Goal: Task Accomplishment & Management: Manage account settings

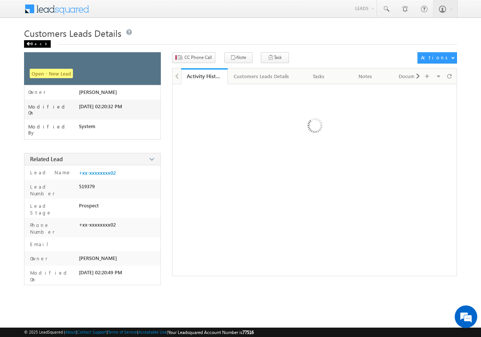
click at [38, 44] on div "Back" at bounding box center [37, 44] width 27 height 8
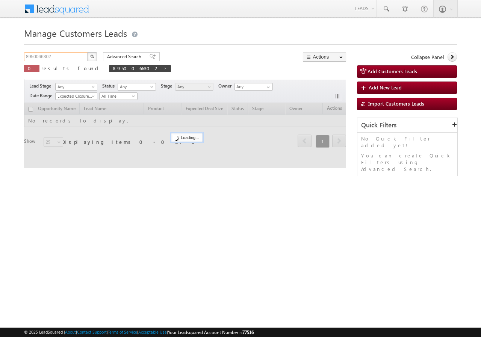
click at [56, 58] on input "8950066302" at bounding box center [56, 56] width 64 height 9
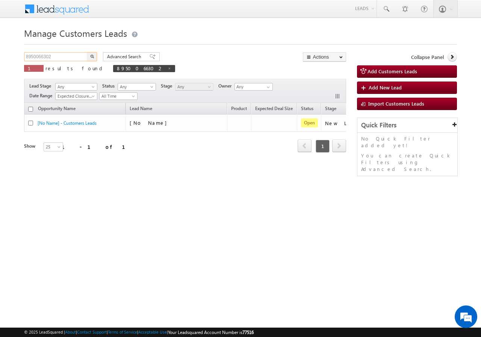
click at [56, 58] on input "8950066302" at bounding box center [56, 56] width 64 height 9
paste input "9015992306"
click at [95, 51] on div "Manage Customers Leads 9015992306 X 1 results found 8950066302 Advanced Search …" at bounding box center [240, 119] width 433 height 188
click at [94, 54] on button "button" at bounding box center [92, 56] width 10 height 9
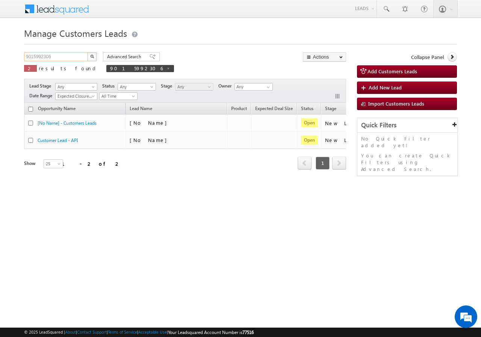
click at [61, 54] on input "9015992306" at bounding box center [56, 56] width 64 height 9
paste input "651987950"
click at [92, 55] on img "button" at bounding box center [92, 57] width 4 height 4
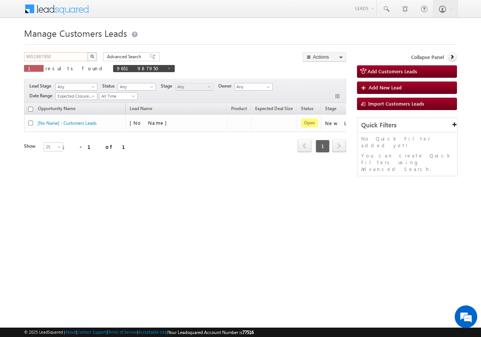
click at [57, 58] on input "9651987950" at bounding box center [56, 56] width 64 height 9
paste input "92104"
type input "992104"
click at [91, 57] on img "button" at bounding box center [92, 57] width 4 height 4
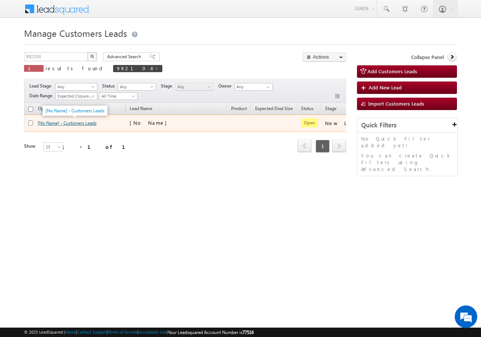
click at [73, 124] on link "[No Name] - Customers Leads" at bounding box center [67, 123] width 59 height 6
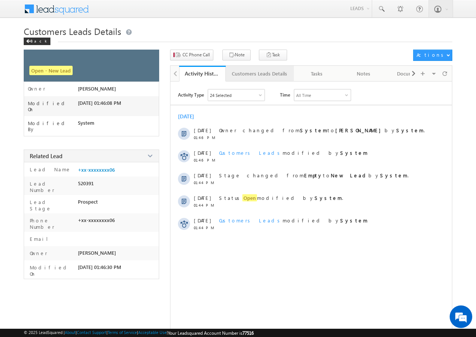
click at [243, 72] on div "Customers Leads Details" at bounding box center [259, 73] width 55 height 9
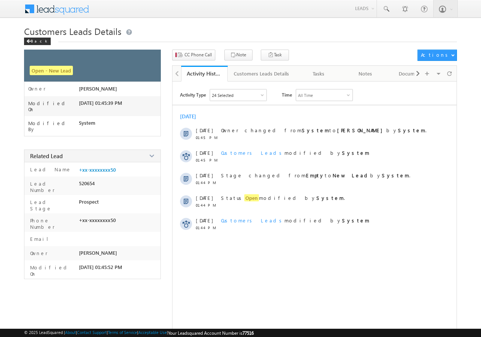
click at [242, 78] on div "Customers Leads Details" at bounding box center [261, 73] width 55 height 9
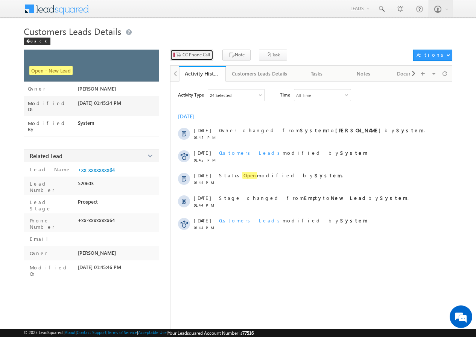
click at [190, 52] on span "CC Phone Call" at bounding box center [195, 55] width 27 height 7
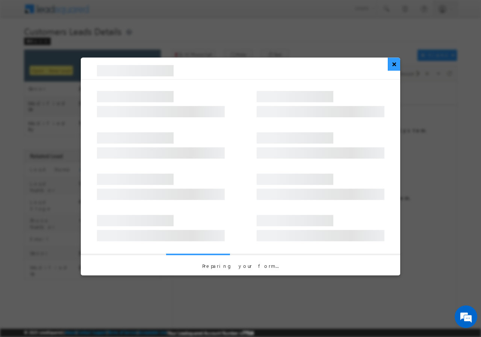
click at [394, 65] on button "×" at bounding box center [394, 64] width 12 height 13
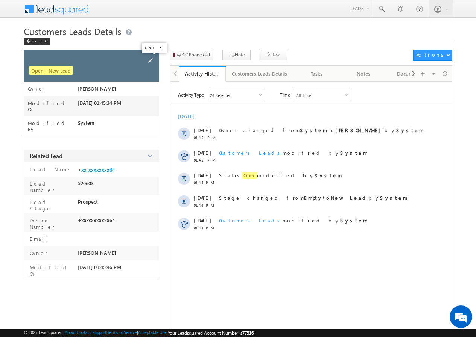
click at [150, 59] on span at bounding box center [150, 60] width 8 height 8
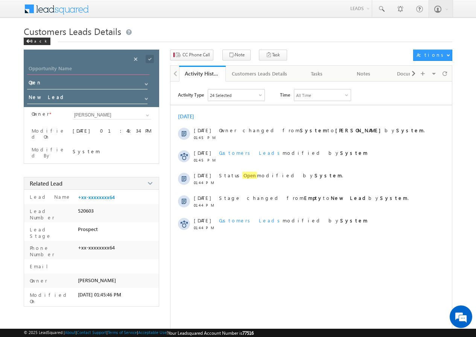
click at [75, 68] on input "Opportunity Name" at bounding box center [88, 69] width 122 height 11
paste input "GANESH RAM"
type input "GANESH RAM"
click at [149, 60] on span at bounding box center [150, 59] width 8 height 8
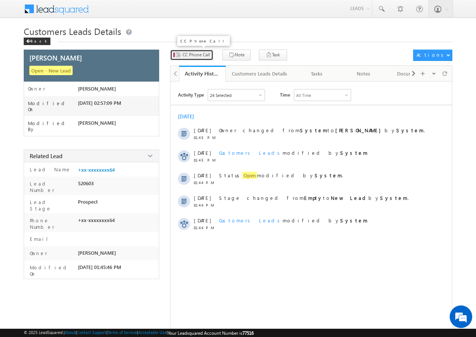
click at [190, 52] on span "CC Phone Call" at bounding box center [195, 55] width 27 height 7
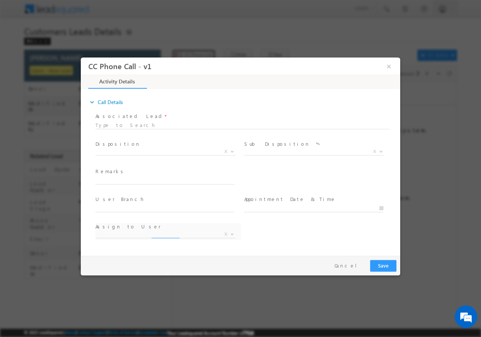
select select "ajay.munnaram@sgrlimited.in"
click at [139, 149] on span "X" at bounding box center [165, 152] width 140 height 8
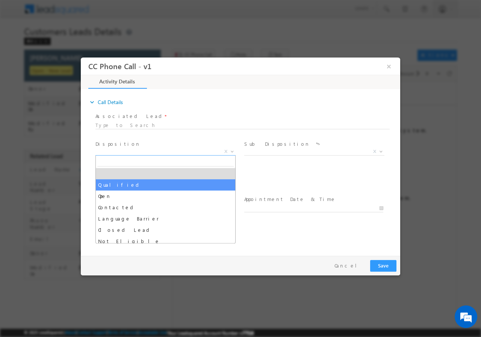
select select "Qualified"
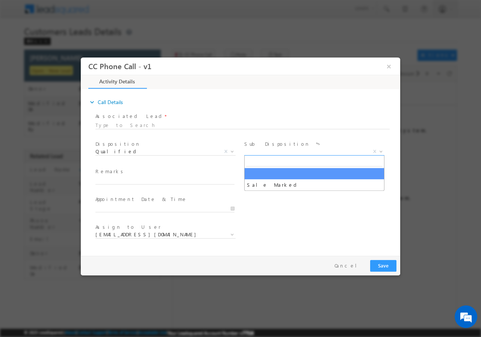
click at [285, 148] on span "X" at bounding box center [314, 152] width 140 height 8
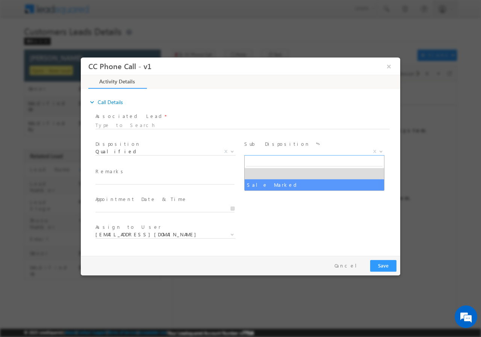
select select "Sale Marked"
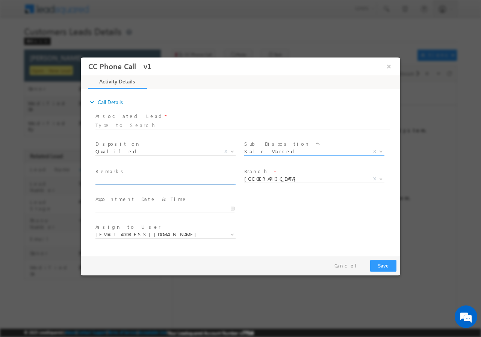
click at [120, 181] on input "text" at bounding box center [164, 181] width 139 height 8
paste input "992104//VB_Interested//GANESH RAM//9983202464//RENOVATION// LOAN REQ-5L// SELF …"
type input "992104//VB_Interested//GANESH RAM//9983202464//RENOVATION// LOAN REQ-5L// SELF …"
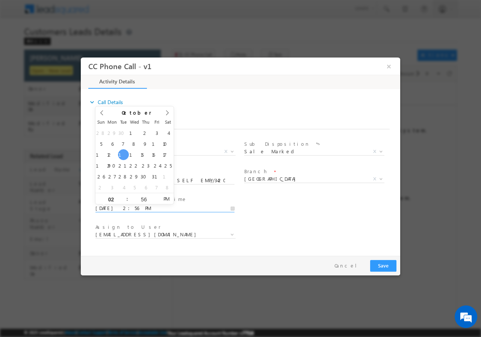
click at [232, 208] on input "10/14/2025 2:56 PM" at bounding box center [164, 209] width 139 height 8
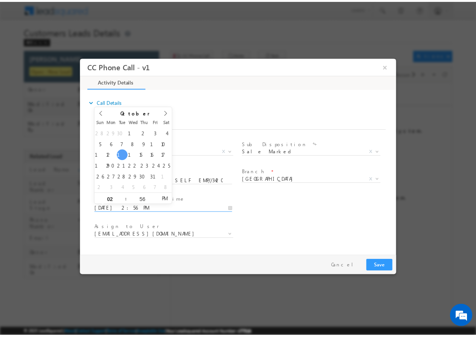
scroll to position [0, 0]
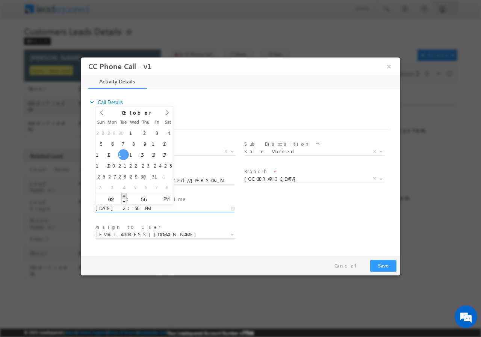
type input "10/14/2025 3:56 PM"
type input "03"
click at [124, 195] on span at bounding box center [123, 196] width 5 height 6
type input "10/14/2025 4:56 PM"
type input "04"
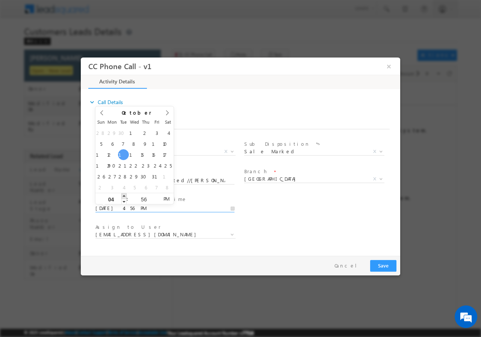
click at [124, 195] on span at bounding box center [123, 196] width 5 height 6
type input "10/14/2025 5:56 PM"
type input "05"
click at [124, 195] on span at bounding box center [123, 196] width 5 height 6
type input "10/14/2025 6:56 PM"
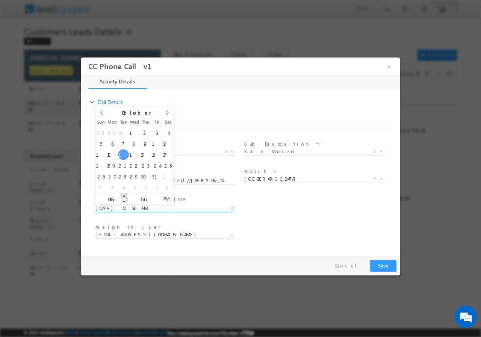
type input "06"
click at [124, 195] on span at bounding box center [123, 196] width 5 height 6
type input "10/14/2025 7:56 PM"
type input "07"
click at [124, 195] on span at bounding box center [123, 196] width 5 height 6
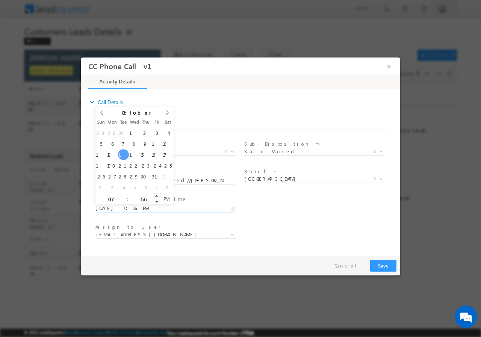
click at [142, 199] on input "56" at bounding box center [143, 199] width 31 height 5
type input "00"
type input "10/14/2025 7:00 PM"
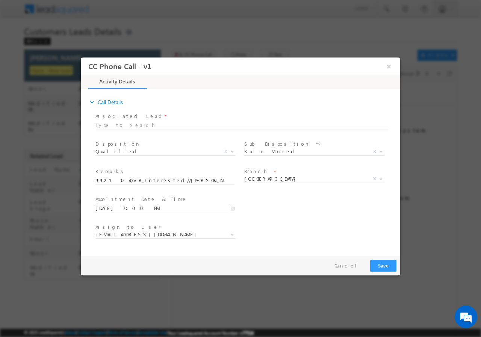
click at [284, 202] on div "User Branch * Appointment Date & Time * 10/14/2025 7:00 PM" at bounding box center [247, 208] width 306 height 28
click at [170, 236] on span "ajay.munnaram@sgrlimited.in" at bounding box center [156, 234] width 122 height 7
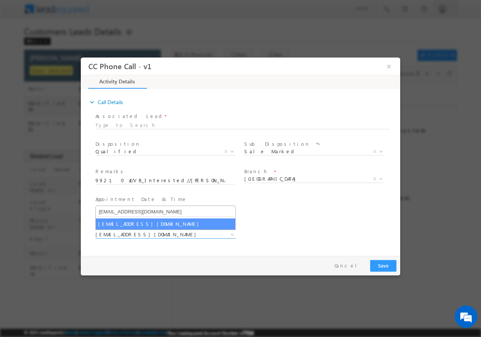
type input "moolchand.sharma1@sgrlimited.in"
select select "moolchand.sharma1@sgrlimited.in"
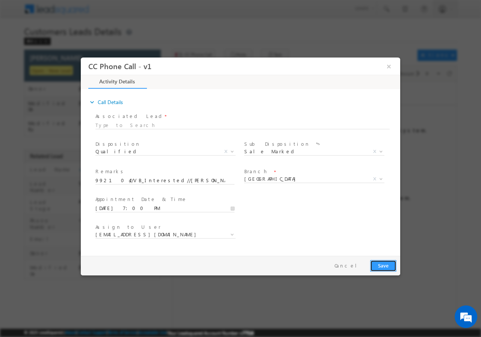
click at [382, 265] on button "Save" at bounding box center [383, 266] width 26 height 12
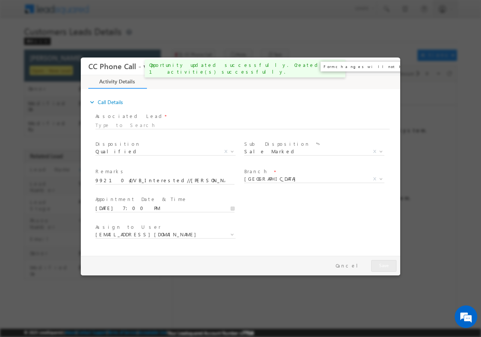
click at [391, 67] on button "×" at bounding box center [389, 66] width 13 height 14
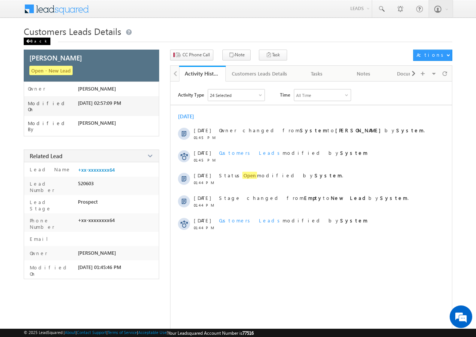
click at [37, 41] on div "Back" at bounding box center [37, 42] width 27 height 8
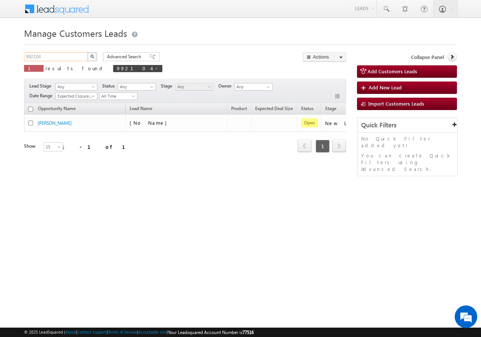
click at [60, 58] on input "992104" at bounding box center [56, 56] width 64 height 9
paste input "8882888806"
click at [94, 57] on img "button" at bounding box center [92, 57] width 4 height 4
click at [62, 56] on input "8882888806" at bounding box center [56, 56] width 64 height 9
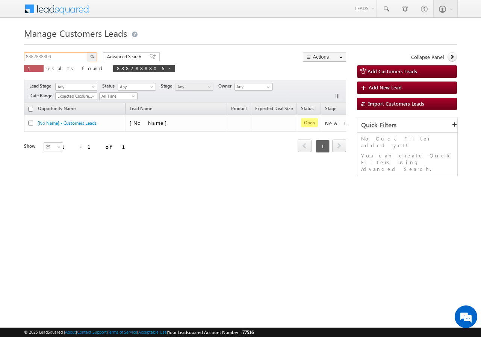
click at [62, 56] on input "8882888806" at bounding box center [56, 56] width 64 height 9
paste input "770166320"
click at [91, 57] on img "button" at bounding box center [92, 57] width 4 height 4
click at [68, 56] on input "8770166320" at bounding box center [56, 56] width 64 height 9
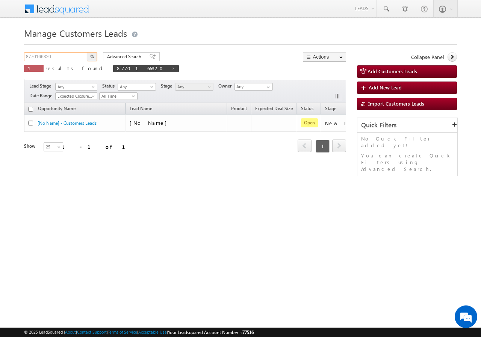
paste input "7977747031"
type input "7977747031"
click at [88, 56] on button "button" at bounding box center [92, 56] width 10 height 9
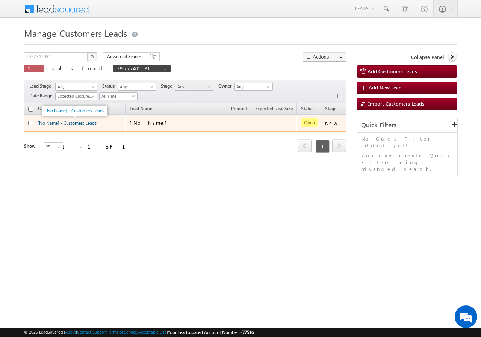
click at [77, 122] on link "[No Name] - Customers Leads" at bounding box center [67, 123] width 59 height 6
click at [75, 124] on link "[No Name] - Customers Leads" at bounding box center [67, 123] width 59 height 6
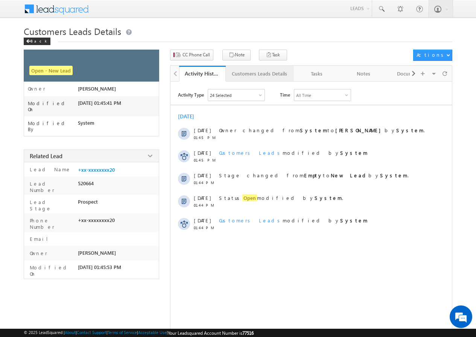
click at [239, 74] on div "Customers Leads Details" at bounding box center [259, 73] width 55 height 9
click at [243, 72] on div "Customers Leads Details" at bounding box center [259, 73] width 55 height 9
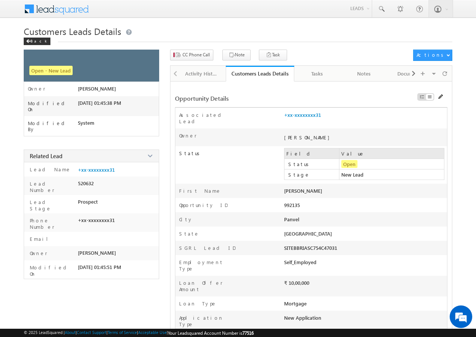
click at [243, 72] on div "Customers Leads Details" at bounding box center [259, 73] width 57 height 7
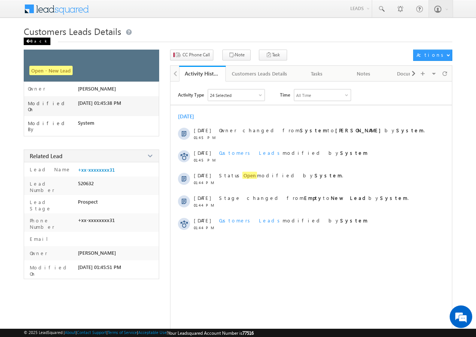
click at [38, 41] on div "Back" at bounding box center [37, 42] width 27 height 8
click at [33, 41] on div "Back" at bounding box center [37, 42] width 27 height 8
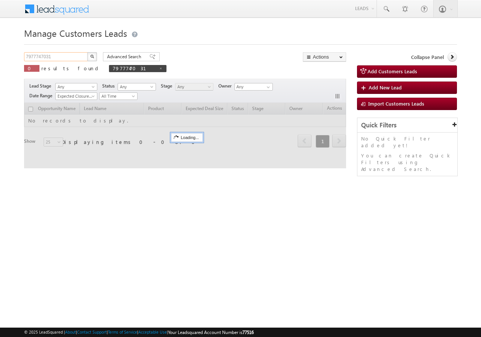
click at [62, 57] on input "7977747031" at bounding box center [56, 56] width 64 height 9
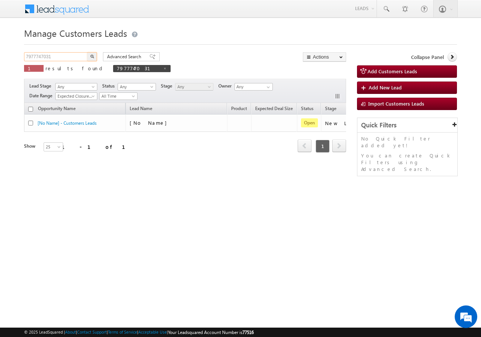
paste input "992144"
type input "992144"
click at [93, 56] on img "button" at bounding box center [92, 57] width 4 height 4
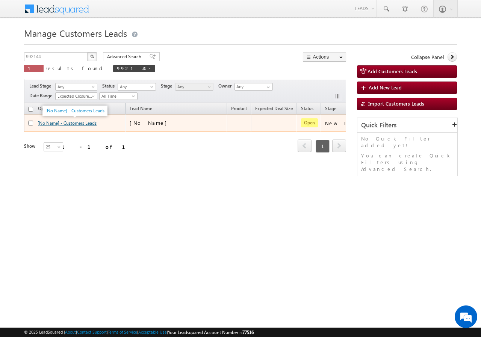
click at [76, 124] on link "[No Name] - Customers Leads" at bounding box center [67, 123] width 59 height 6
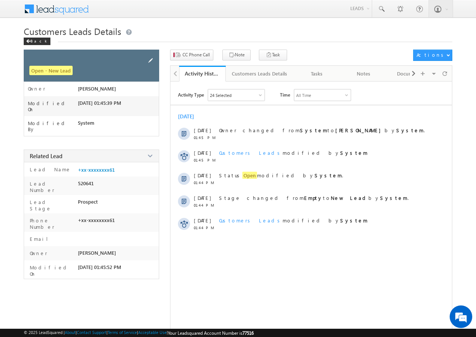
click at [149, 59] on span at bounding box center [150, 60] width 8 height 8
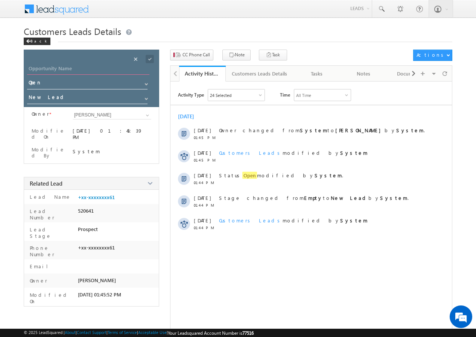
click at [52, 70] on input "Opportunity Name" at bounding box center [88, 69] width 122 height 11
paste input "[PERSON_NAME]"
type input "[PERSON_NAME]"
click at [150, 57] on span at bounding box center [150, 59] width 8 height 8
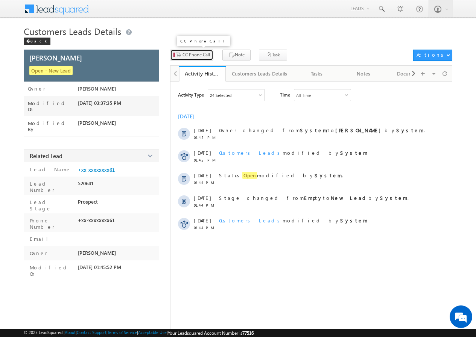
click at [195, 56] on span "CC Phone Call" at bounding box center [195, 55] width 27 height 7
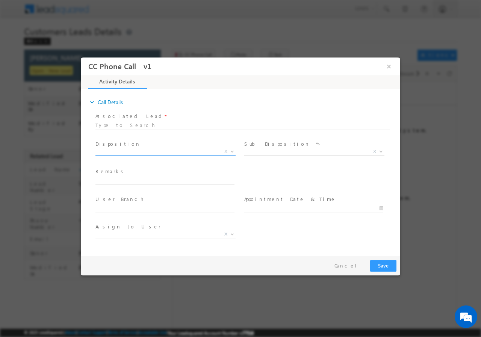
click at [132, 152] on span "X" at bounding box center [165, 152] width 140 height 8
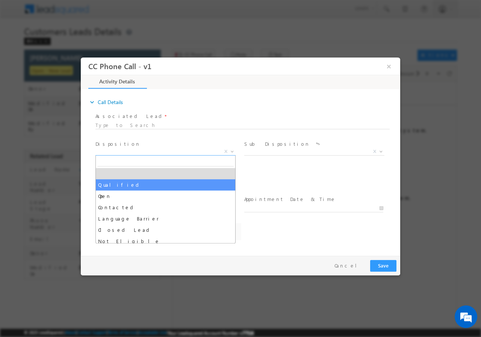
select select "Qualified"
select select "lalit.singh1@sgrlimited.in"
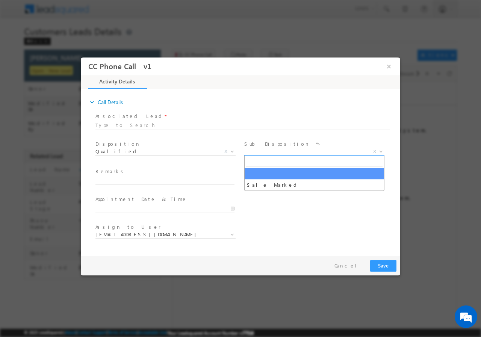
click at [257, 149] on span "X" at bounding box center [314, 152] width 140 height 8
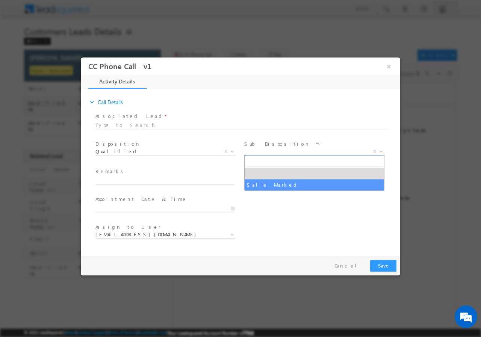
select select "Sale Marked"
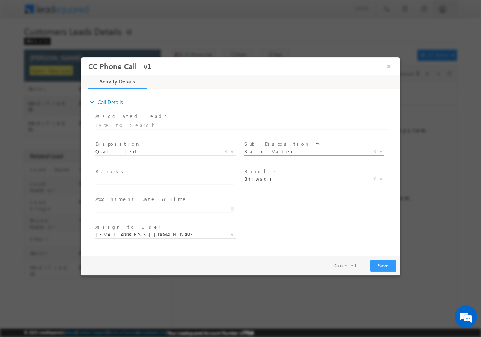
click at [259, 181] on span "Bhiwadi" at bounding box center [305, 178] width 122 height 7
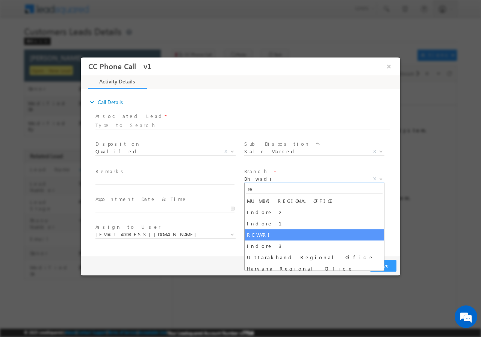
type input "re"
select select "REWARI"
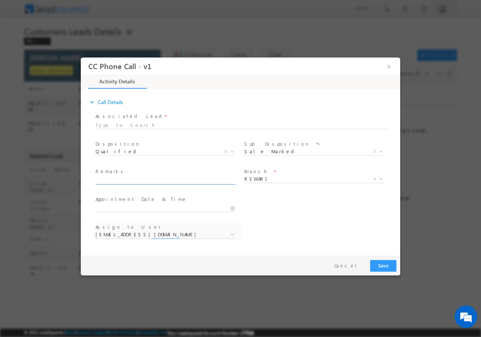
click at [127, 182] on input "text" at bounding box center [164, 181] width 139 height 8
select select "amit.kumar4@sgrlimited.in"
paste input "992144//VB_Know_More//SATISH KUMAR//7357005361// renovation//loan req-7L//self …"
type input "992144//VB_Know_More//SATISH KUMAR//7357005361// renovation//loan req-7L//self …"
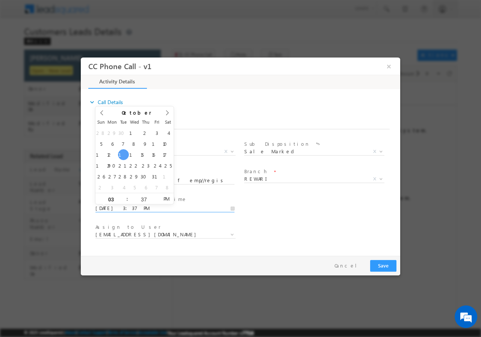
click at [232, 205] on input "10/14/2025 3:37 PM" at bounding box center [164, 209] width 139 height 8
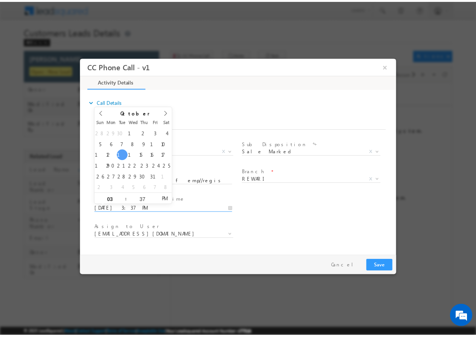
scroll to position [0, 0]
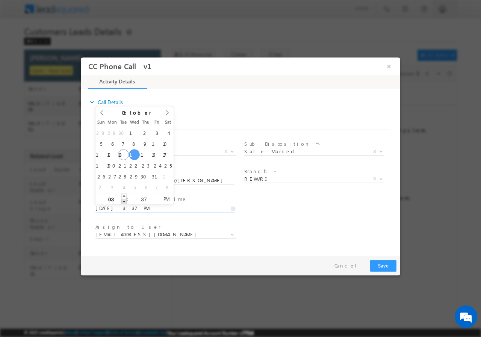
type input "10/15/2025 2:37 PM"
type input "02"
click at [123, 201] on span at bounding box center [123, 202] width 5 height 6
type input "10/15/2025 1:37 PM"
type input "01"
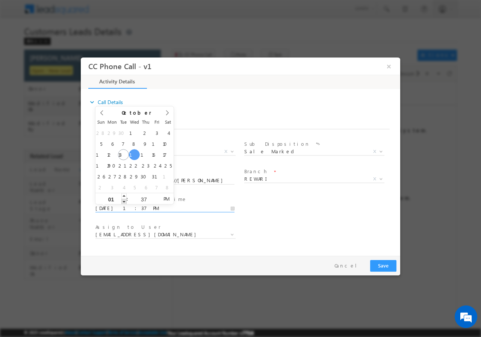
click at [123, 201] on span at bounding box center [123, 202] width 5 height 6
type input "10/15/2025 12:37 PM"
type input "12"
click at [123, 201] on span at bounding box center [123, 202] width 5 height 6
type input "10/15/2025 11:37 AM"
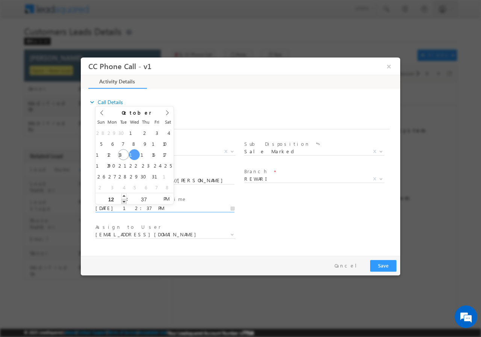
type input "11"
click at [123, 201] on span at bounding box center [123, 202] width 5 height 6
click at [146, 197] on input "37" at bounding box center [143, 199] width 31 height 5
click at [146, 196] on div "37" at bounding box center [143, 198] width 31 height 11
click at [144, 202] on div "37" at bounding box center [143, 198] width 31 height 11
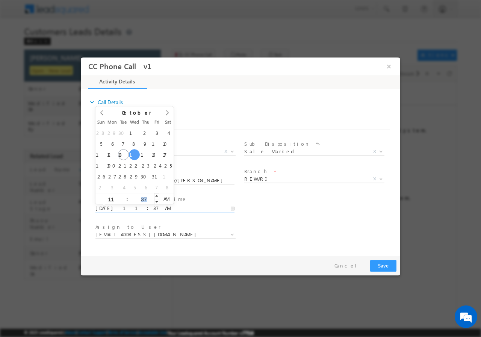
click at [144, 202] on div "37" at bounding box center [143, 198] width 31 height 11
click at [142, 197] on input "37" at bounding box center [143, 199] width 31 height 5
click at [144, 199] on input "37" at bounding box center [143, 199] width 31 height 5
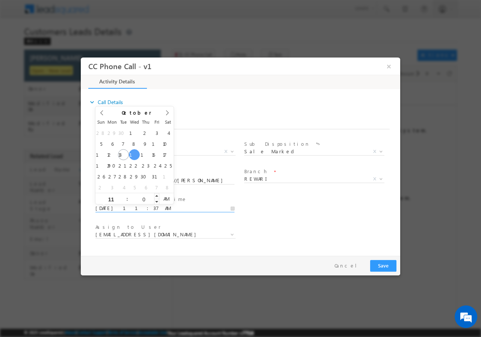
type input "00"
type input "10/15/2025 11:00 AM"
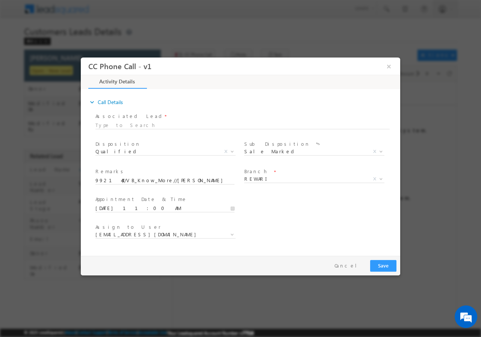
click at [326, 206] on div "User Branch * Appointment Date & Time * 10/15/2025 11:00 AM" at bounding box center [247, 208] width 306 height 28
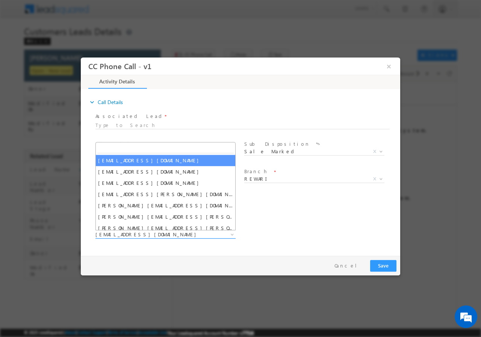
click at [151, 236] on span "amit.kumar4@sgrlimited.in" at bounding box center [156, 234] width 122 height 7
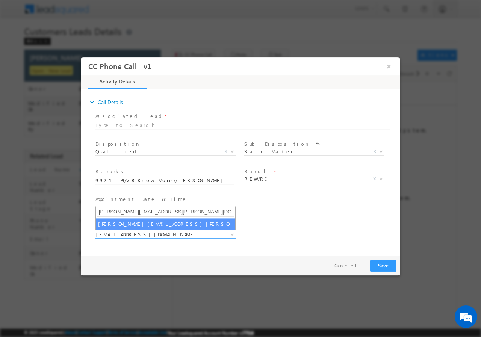
type input "maheswar.moharana@sgrlimited.in"
select select "maheswar.moharana@sgrlimited.in"
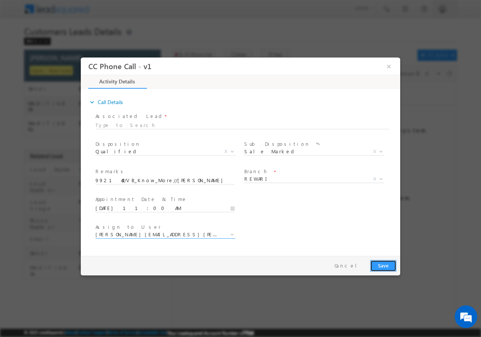
click at [379, 266] on button "Save" at bounding box center [383, 266] width 26 height 12
click at [389, 67] on button "×" at bounding box center [389, 66] width 13 height 14
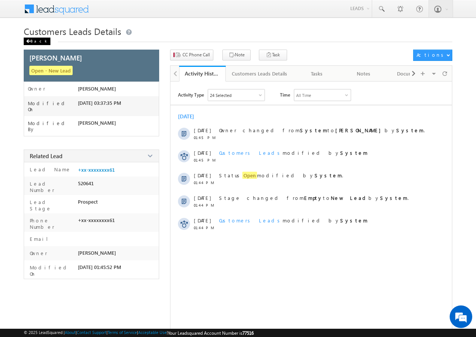
click at [31, 40] on div "Back" at bounding box center [37, 42] width 27 height 8
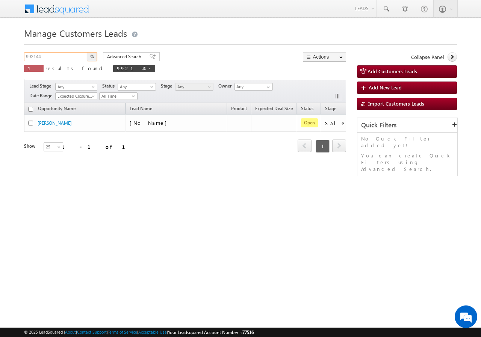
click at [64, 59] on input "992144" at bounding box center [56, 56] width 64 height 9
paste input "826038923"
click at [94, 56] on button "button" at bounding box center [92, 56] width 10 height 9
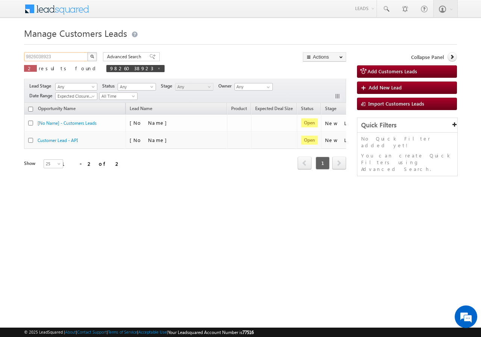
click at [60, 55] on input "9826038923" at bounding box center [56, 56] width 64 height 9
paste input "8005086949"
click at [91, 57] on img "button" at bounding box center [92, 57] width 4 height 4
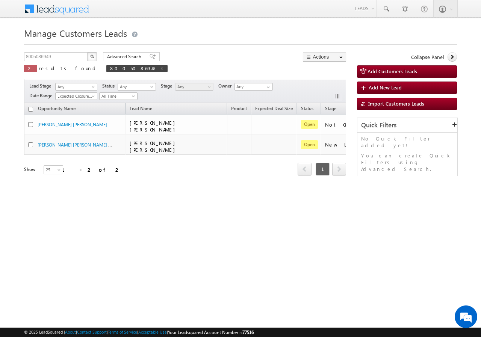
click at [59, 52] on div "Manage Customers Leads 8005086949 X 2 results found 8005086949 Advanced Search …" at bounding box center [240, 119] width 433 height 188
click at [64, 57] on input "8005086949" at bounding box center [56, 56] width 64 height 9
paste input "7735484887"
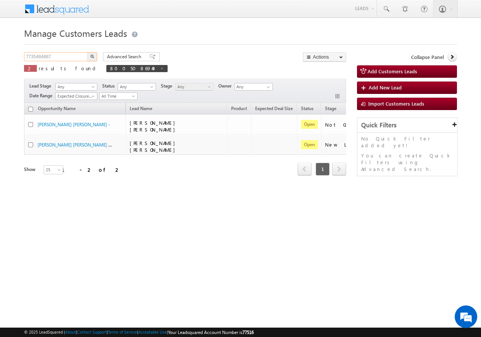
type input "7735484887"
click at [89, 56] on button "button" at bounding box center [92, 56] width 10 height 9
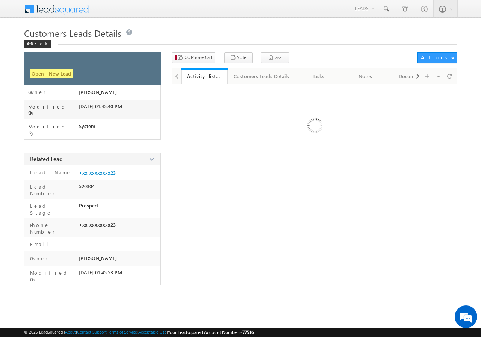
click at [254, 77] on div "Customers Leads Details" at bounding box center [261, 76] width 55 height 9
